Goal: Task Accomplishment & Management: Manage account settings

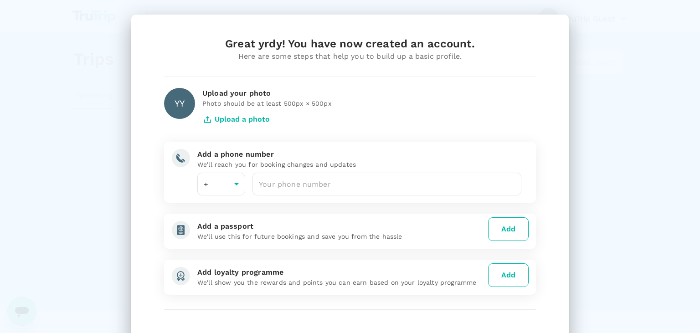
type input "20"
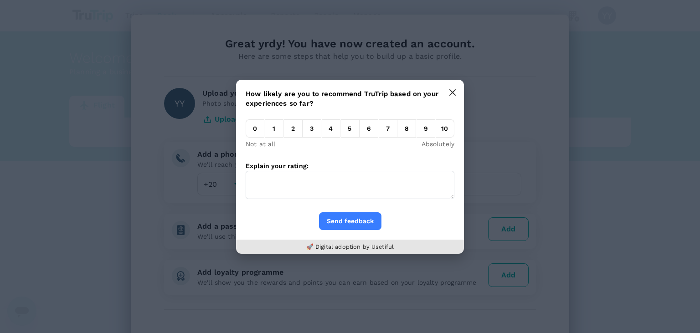
click at [457, 88] on button "button" at bounding box center [453, 92] width 18 height 18
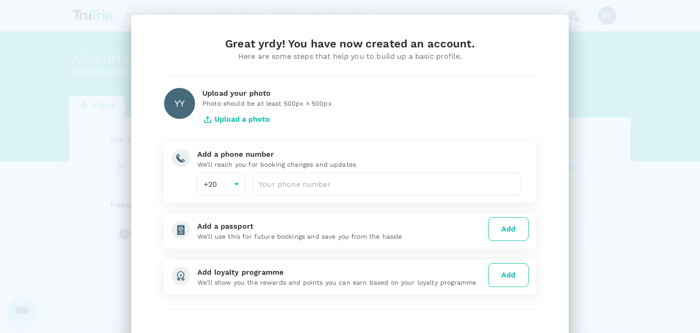
scroll to position [62, 0]
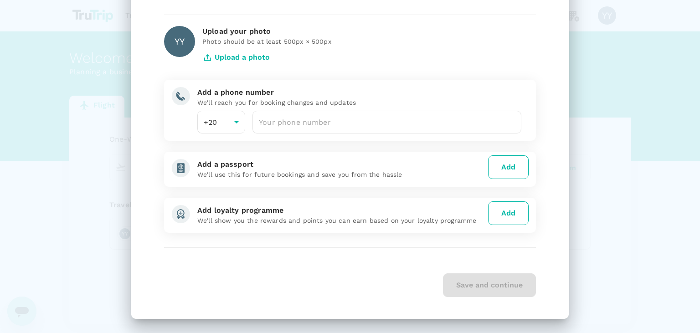
click at [609, 174] on div "Great yrdy! You have now created an account. Here are some steps that help you …" at bounding box center [350, 166] width 700 height 333
click at [510, 276] on div "Save and continue" at bounding box center [350, 286] width 372 height 24
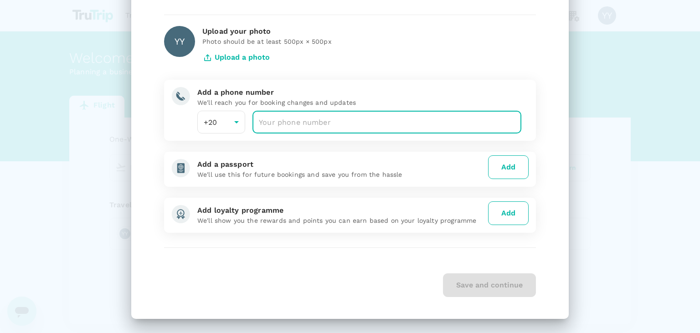
click at [301, 119] on input "number" at bounding box center [387, 122] width 269 height 23
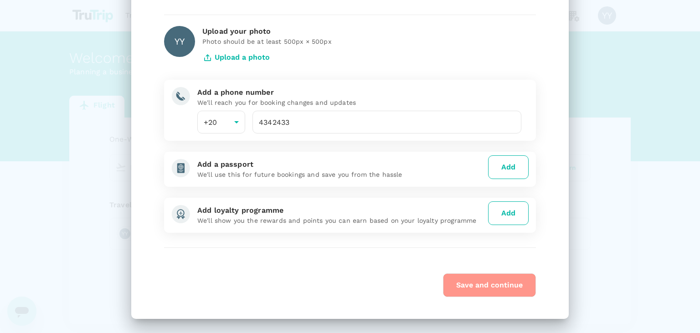
click at [474, 278] on button "Save and continue" at bounding box center [489, 286] width 93 height 24
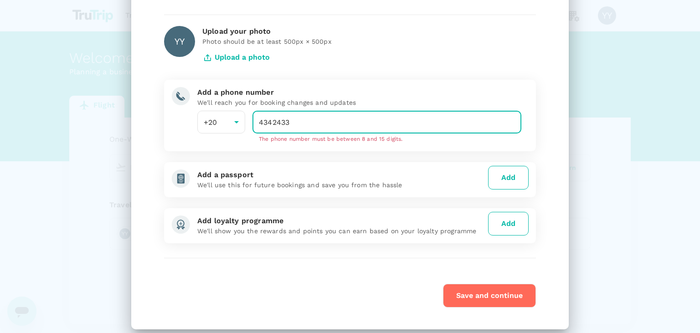
click at [365, 126] on input "4342433" at bounding box center [387, 122] width 269 height 23
type input "434243322"
click at [483, 289] on button "Save and continue" at bounding box center [489, 296] width 93 height 24
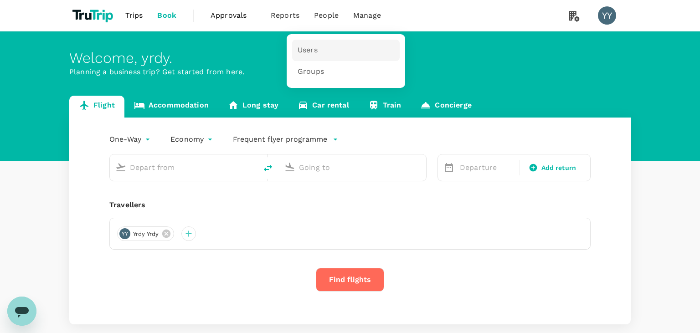
click at [322, 47] on link "Users" at bounding box center [346, 50] width 108 height 21
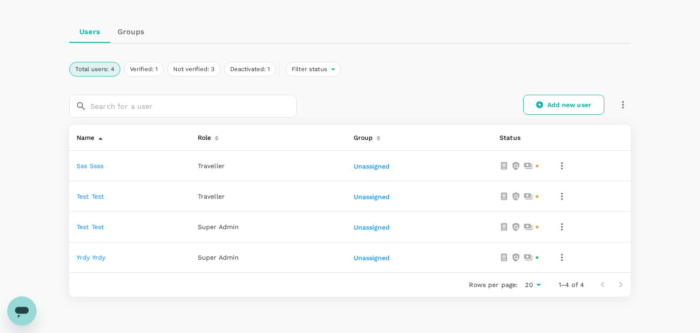
scroll to position [68, 0]
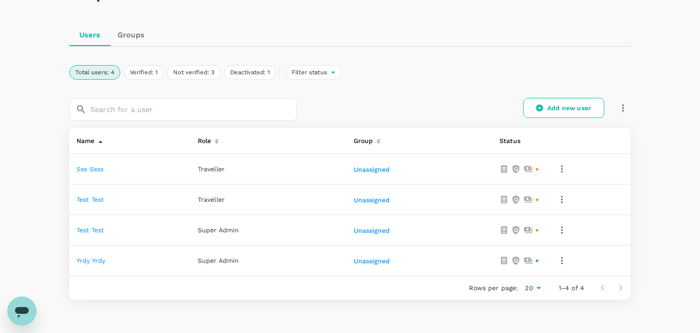
click at [561, 228] on icon "button" at bounding box center [562, 230] width 11 height 11
click at [104, 229] on div at bounding box center [350, 166] width 700 height 333
click at [385, 231] on button "Unassigned" at bounding box center [373, 231] width 38 height 7
click at [96, 227] on div at bounding box center [350, 166] width 700 height 333
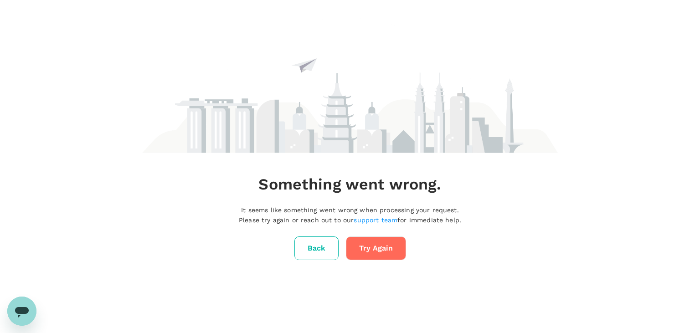
click at [96, 227] on div "Something went wrong. It seems like something went wrong when processing your r…" at bounding box center [350, 139] width 700 height 278
click at [327, 242] on button "Back" at bounding box center [317, 249] width 44 height 24
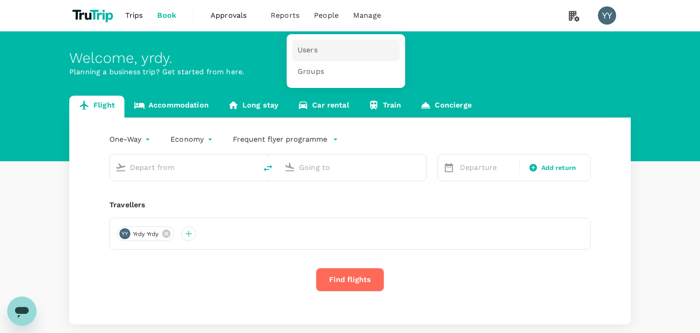
click at [314, 52] on span "Users" at bounding box center [308, 50] width 20 height 10
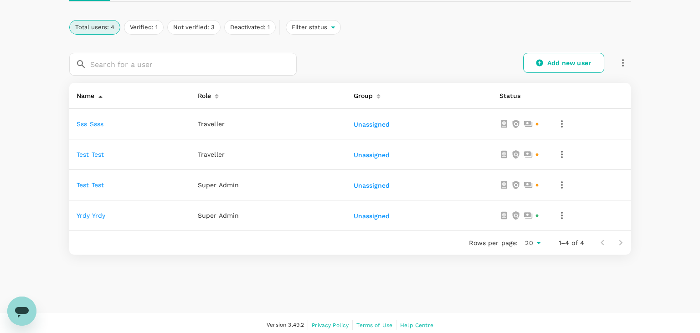
scroll to position [116, 0]
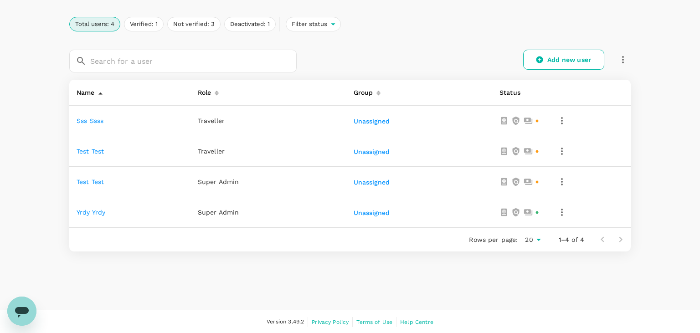
click at [91, 183] on link "test test" at bounding box center [90, 181] width 27 height 7
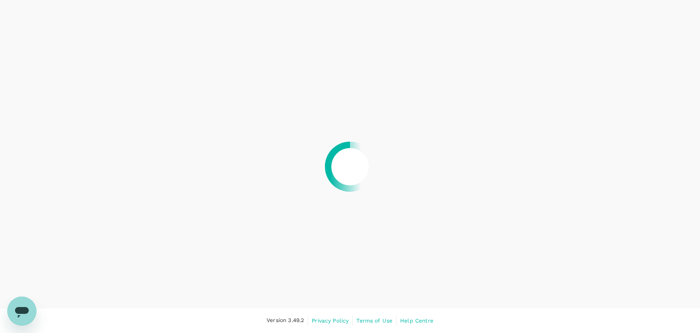
scroll to position [46, 0]
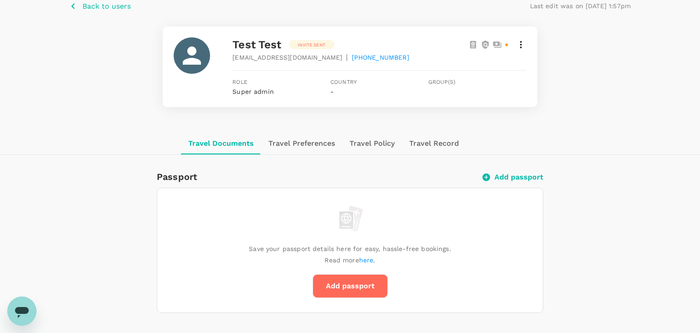
click at [267, 61] on span "[EMAIL_ADDRESS][DOMAIN_NAME]" at bounding box center [288, 57] width 110 height 9
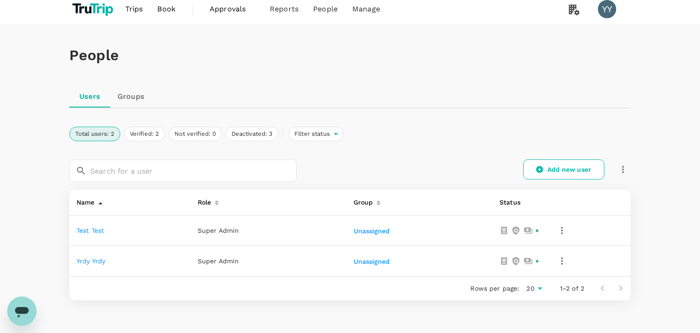
click at [566, 229] on icon "button" at bounding box center [562, 230] width 11 height 11
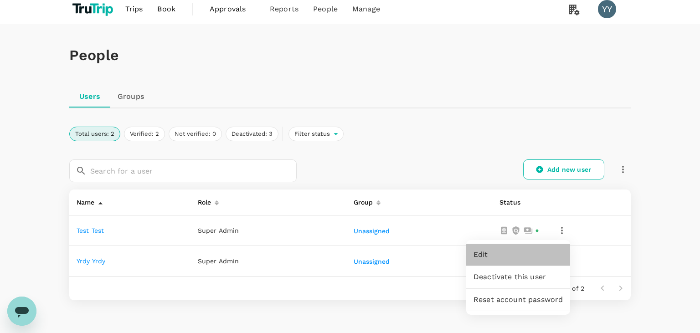
click at [528, 251] on span "Edit" at bounding box center [518, 254] width 89 height 11
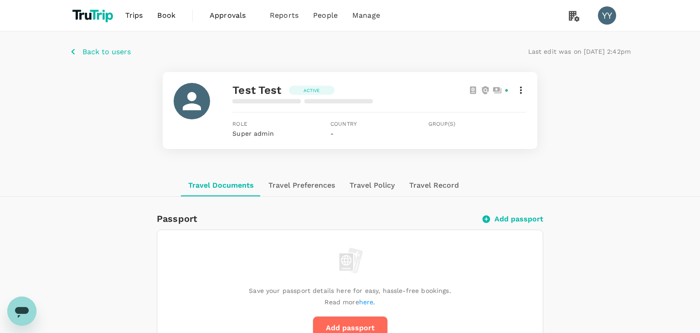
click at [521, 93] on icon at bounding box center [521, 90] width 2 height 7
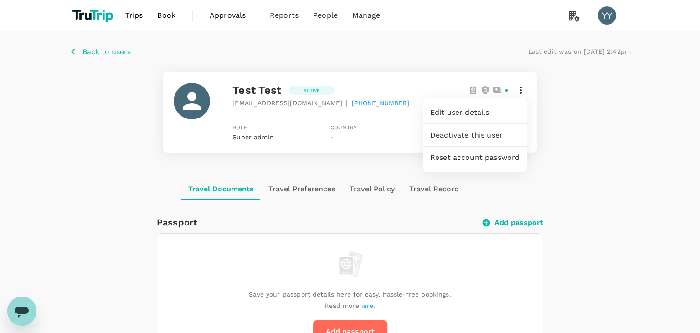
click at [502, 113] on span "Edit user details" at bounding box center [474, 112] width 89 height 11
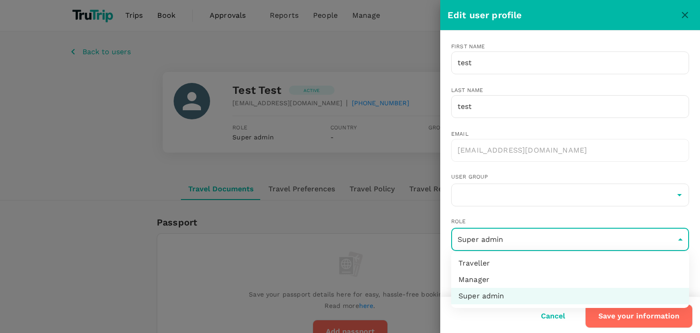
click at [524, 277] on li "Manager" at bounding box center [570, 280] width 238 height 16
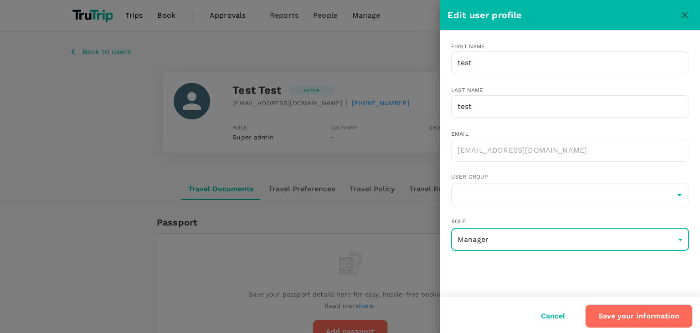
type input "admin"
click at [605, 312] on button "Save your information" at bounding box center [639, 317] width 108 height 24
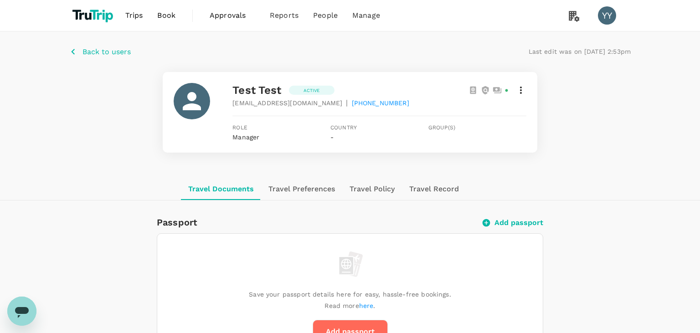
drag, startPoint x: 0, startPoint y: 110, endPoint x: 289, endPoint y: 118, distance: 288.7
click at [1, 110] on div "Back to users Last edit was on 14 Aug 2025, 2:53pm test test Active pavari7080@…" at bounding box center [350, 104] width 700 height 147
click at [0, 184] on div "Travel Documents Travel Preferences Travel Policy Travel Record" at bounding box center [350, 189] width 700 height 22
click at [522, 89] on icon at bounding box center [521, 90] width 11 height 11
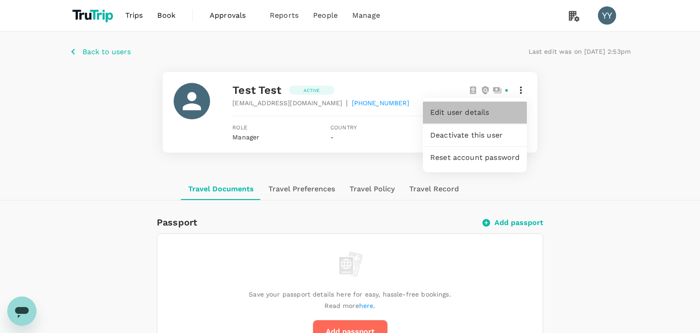
click at [498, 119] on div "Edit user details" at bounding box center [475, 113] width 104 height 22
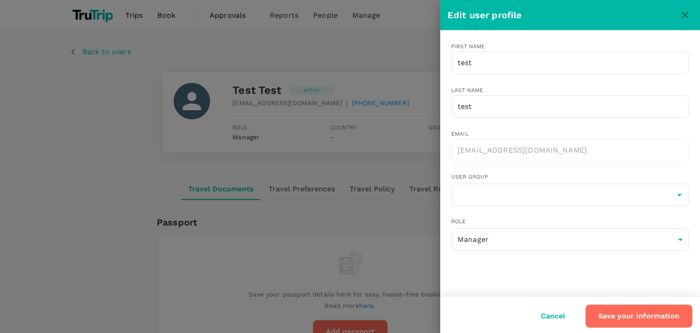
drag, startPoint x: 0, startPoint y: 128, endPoint x: 480, endPoint y: 203, distance: 485.5
click at [1, 129] on div at bounding box center [350, 166] width 700 height 333
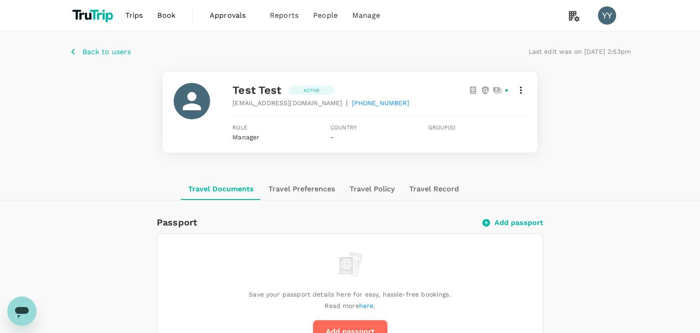
click at [521, 93] on icon at bounding box center [521, 90] width 2 height 7
click at [508, 114] on span "Edit user details" at bounding box center [474, 112] width 89 height 11
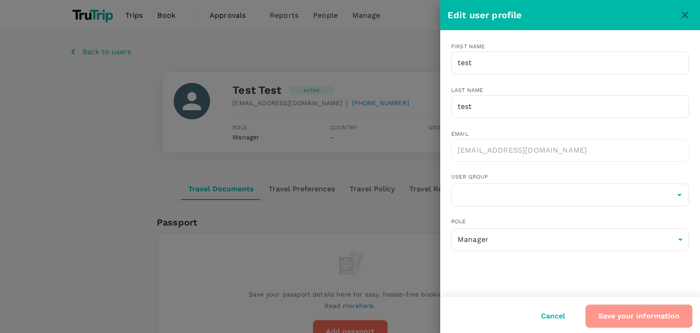
click at [645, 307] on button "Save your information" at bounding box center [639, 317] width 108 height 24
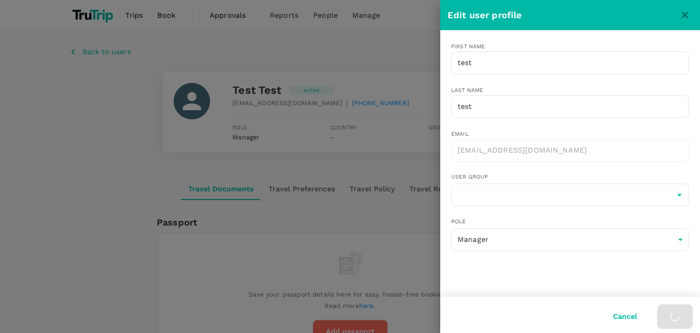
click at [4, 116] on div at bounding box center [350, 166] width 700 height 333
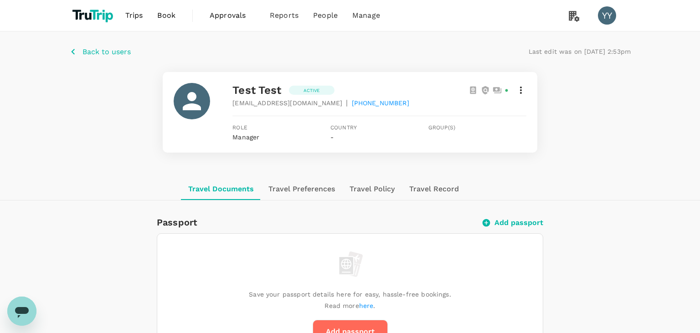
click at [514, 91] on div at bounding box center [497, 90] width 57 height 11
click at [520, 92] on icon at bounding box center [521, 90] width 11 height 11
click at [505, 113] on span "Edit user details" at bounding box center [474, 112] width 89 height 11
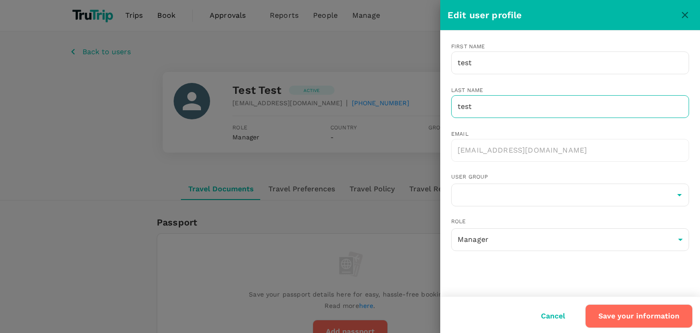
click at [561, 109] on input "test" at bounding box center [570, 106] width 238 height 23
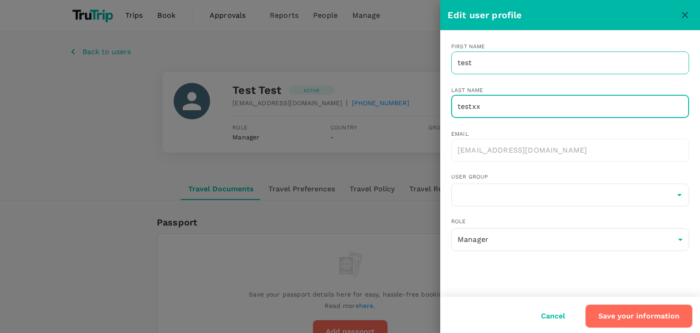
type input "testxx"
click at [508, 61] on input "test" at bounding box center [570, 63] width 238 height 23
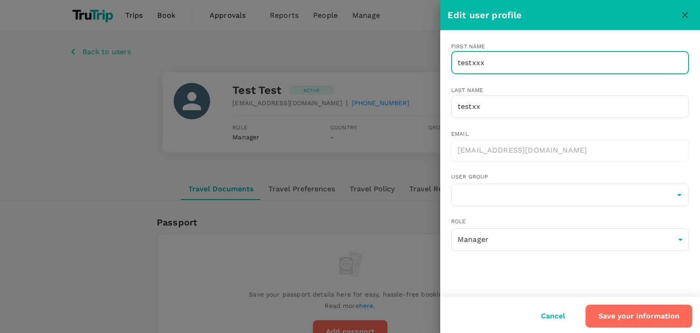
type input "testxxx"
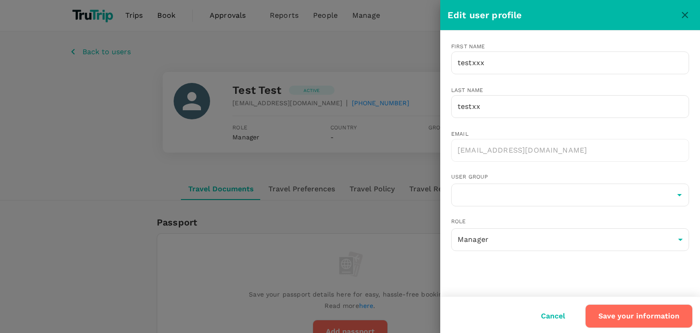
drag, startPoint x: 38, startPoint y: 116, endPoint x: 404, endPoint y: 181, distance: 371.5
click at [40, 116] on div at bounding box center [350, 166] width 700 height 333
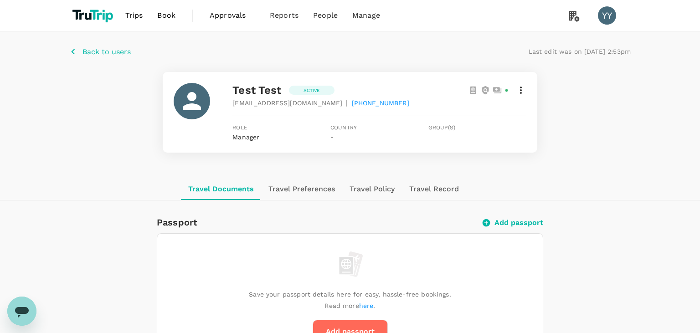
click at [519, 94] on icon at bounding box center [521, 90] width 11 height 11
click at [506, 113] on span "Edit user details" at bounding box center [474, 112] width 89 height 11
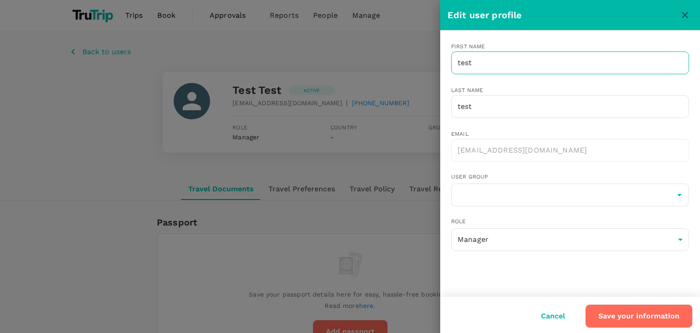
click at [581, 65] on input "test" at bounding box center [570, 63] width 238 height 23
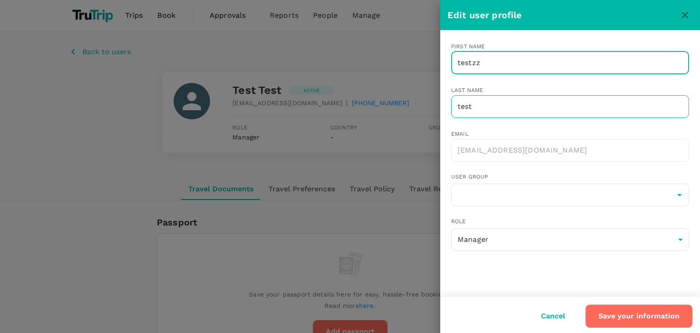
type input "testzz"
click at [568, 109] on input "test" at bounding box center [570, 106] width 238 height 23
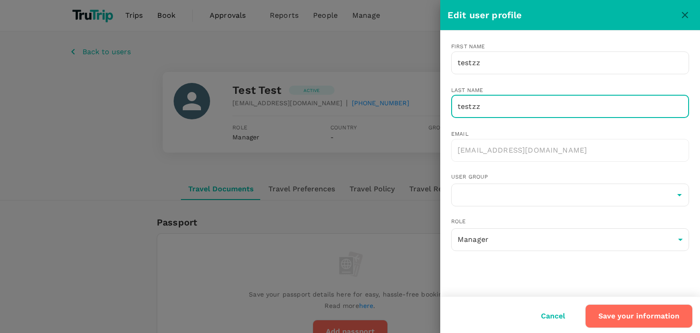
type input "testzz"
click at [627, 309] on button "Save your information" at bounding box center [639, 317] width 108 height 24
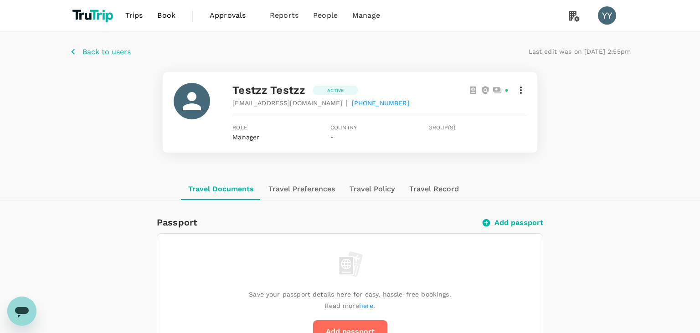
click at [519, 89] on icon at bounding box center [521, 90] width 11 height 11
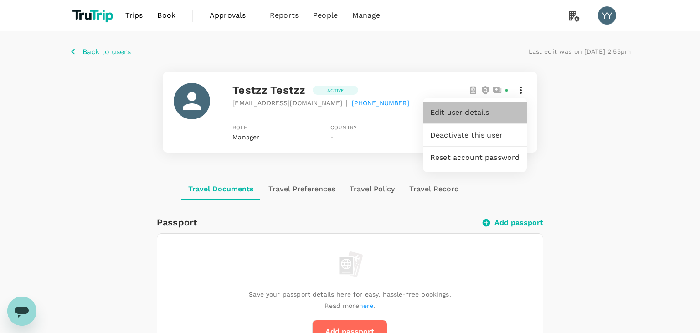
click at [505, 107] on div "Edit user details" at bounding box center [475, 113] width 104 height 22
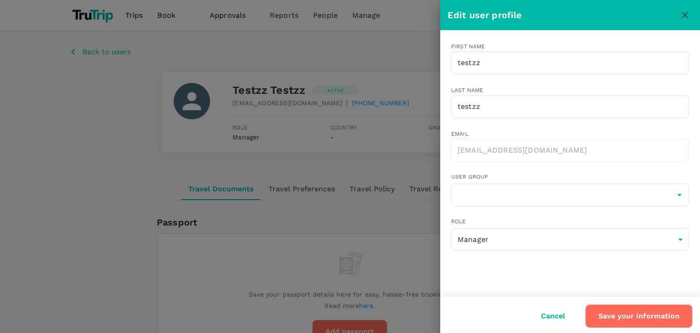
click at [24, 241] on div at bounding box center [350, 166] width 700 height 333
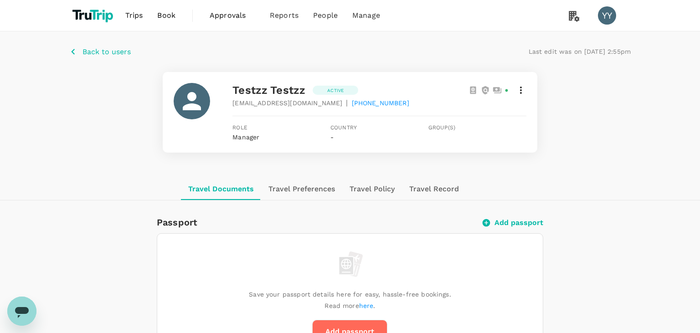
drag, startPoint x: 0, startPoint y: 150, endPoint x: 34, endPoint y: 61, distance: 95.3
click at [0, 150] on div "Back to users Last edit was on 14 Aug 2025, 2:55pm testzz testzz Active pavari7…" at bounding box center [350, 104] width 700 height 147
click at [316, 48] on span "Users" at bounding box center [307, 50] width 20 height 10
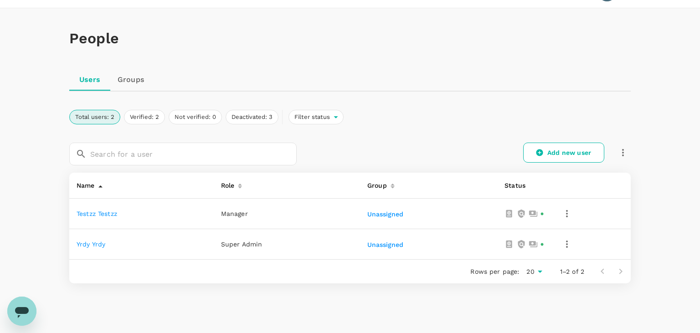
scroll to position [55, 0]
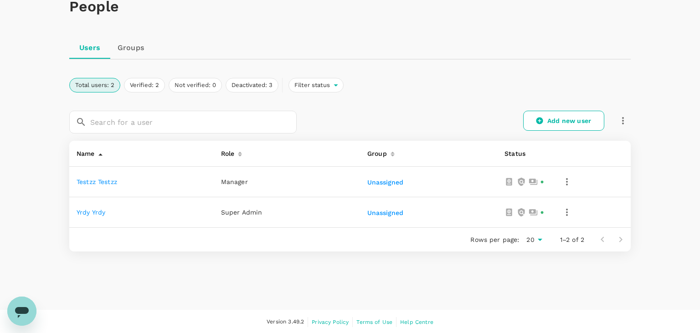
click at [107, 183] on link "testzz testzz" at bounding box center [97, 181] width 41 height 7
